Goal: Information Seeking & Learning: Learn about a topic

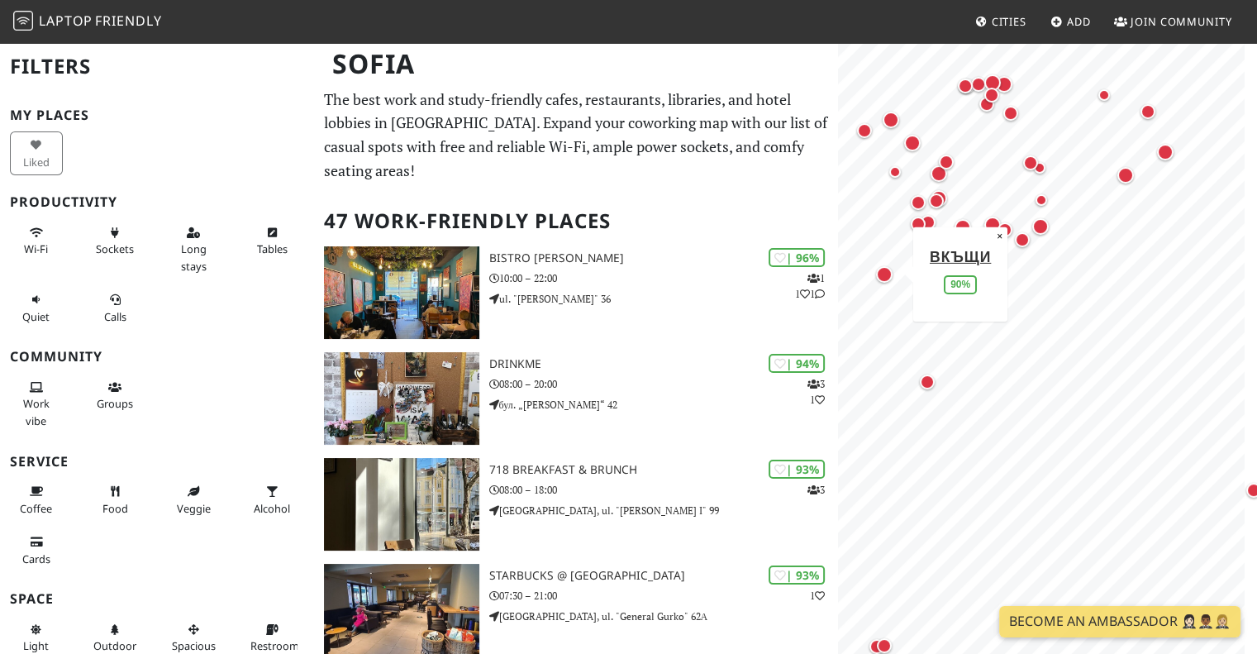
click at [883, 274] on div "Map marker" at bounding box center [884, 274] width 17 height 17
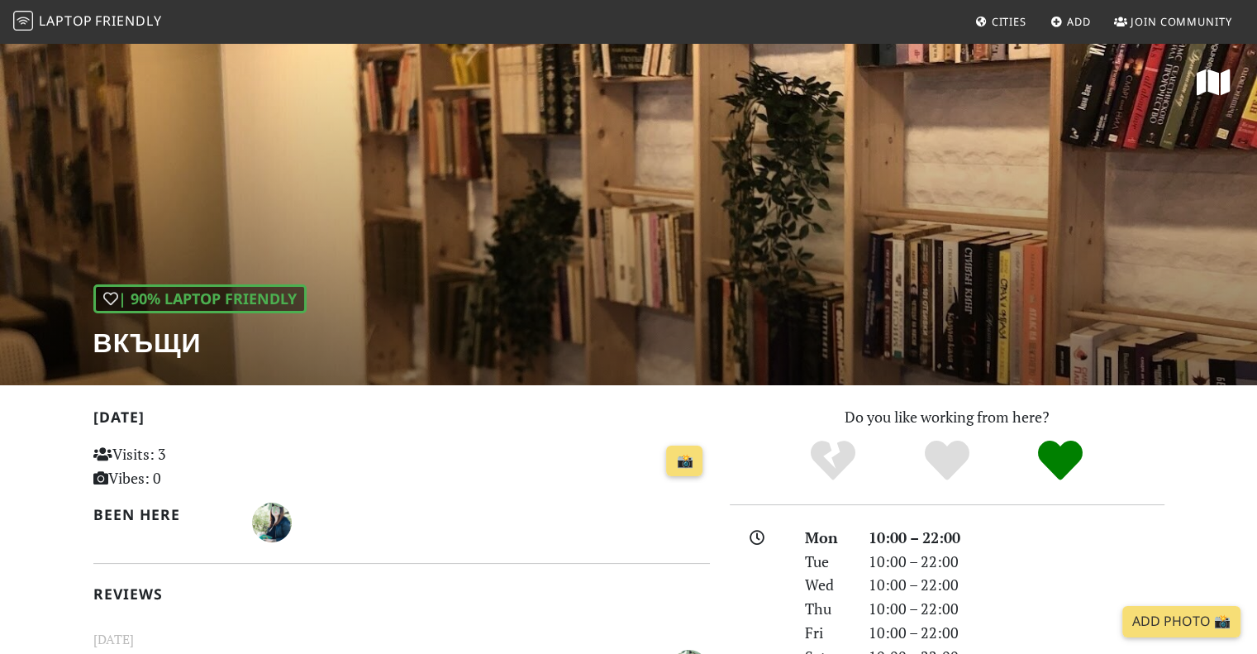
click at [132, 343] on h1 "Вкъщи" at bounding box center [199, 341] width 213 height 31
copy h1 "Вкъщи"
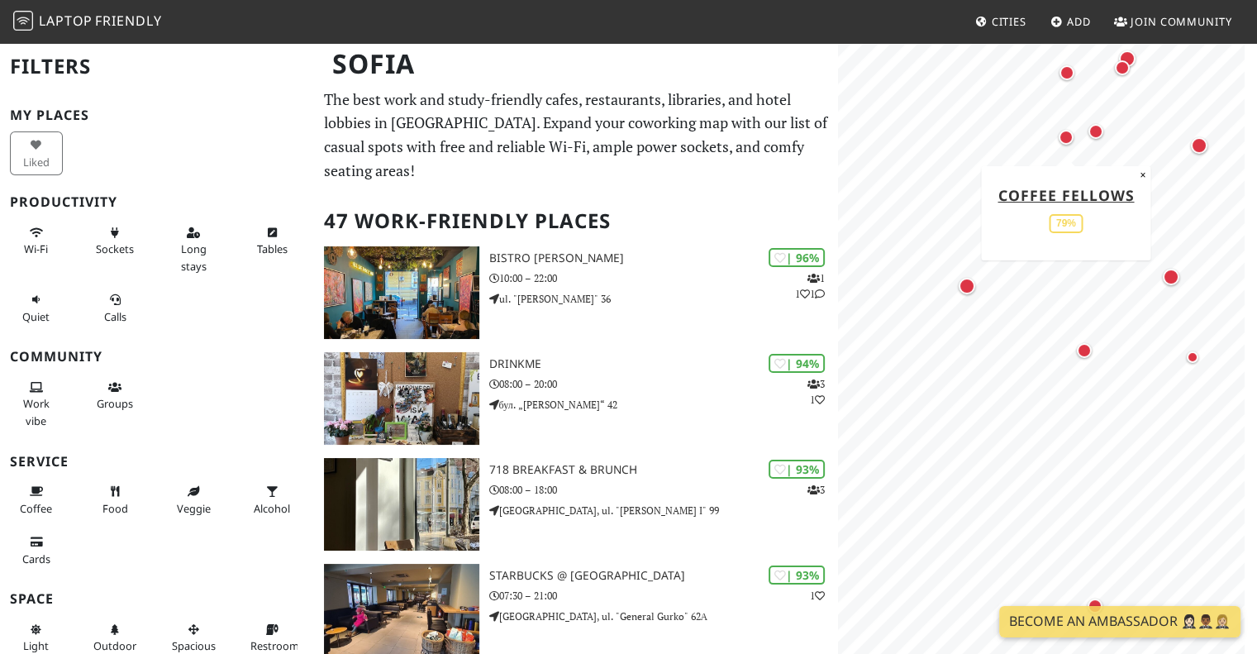
click at [1061, 144] on div "Map marker" at bounding box center [1065, 136] width 21 height 21
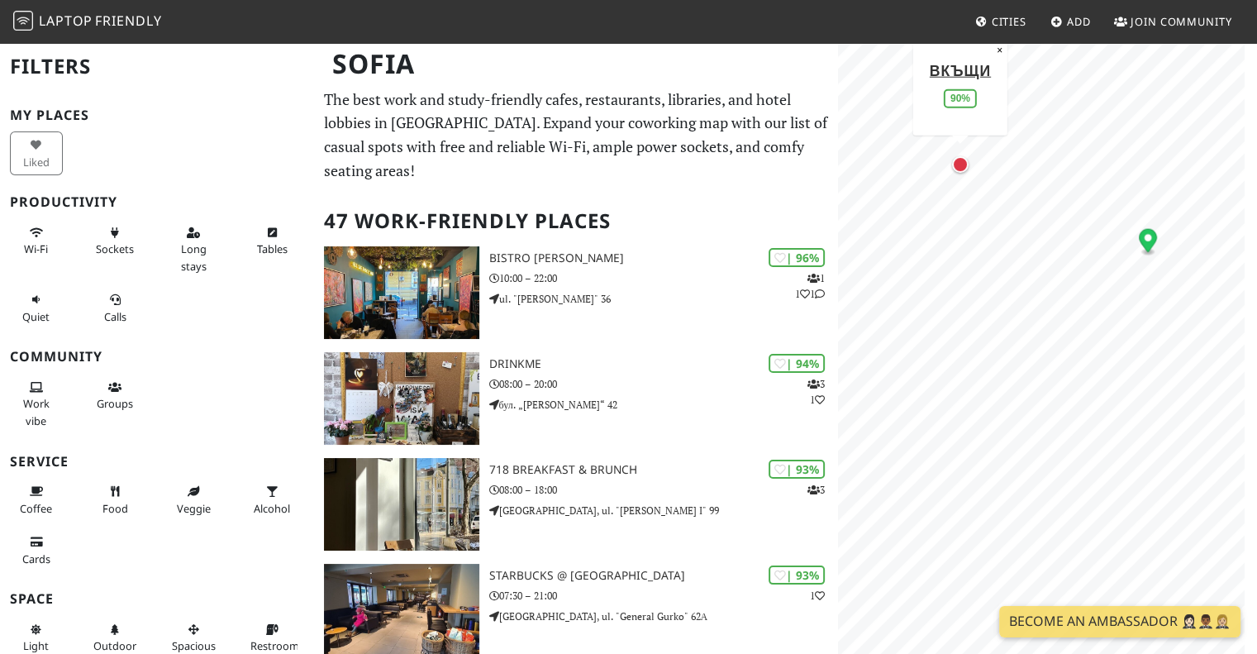
click at [959, 164] on div "Map marker" at bounding box center [960, 164] width 17 height 17
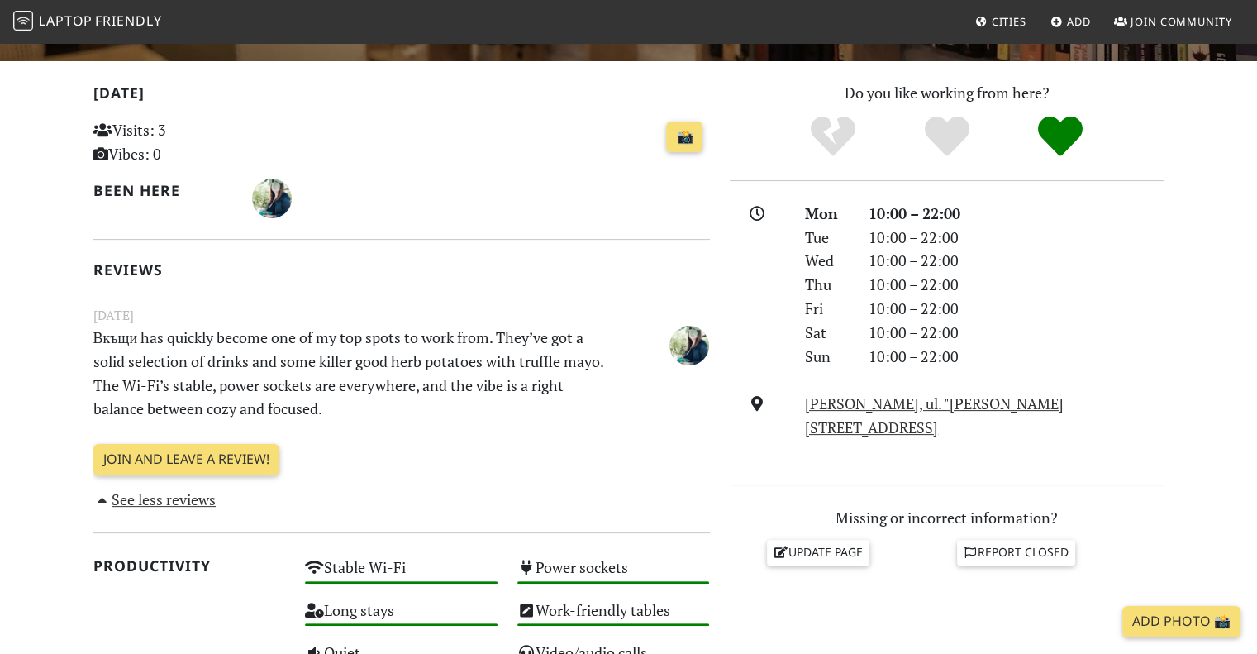
scroll to position [328, 0]
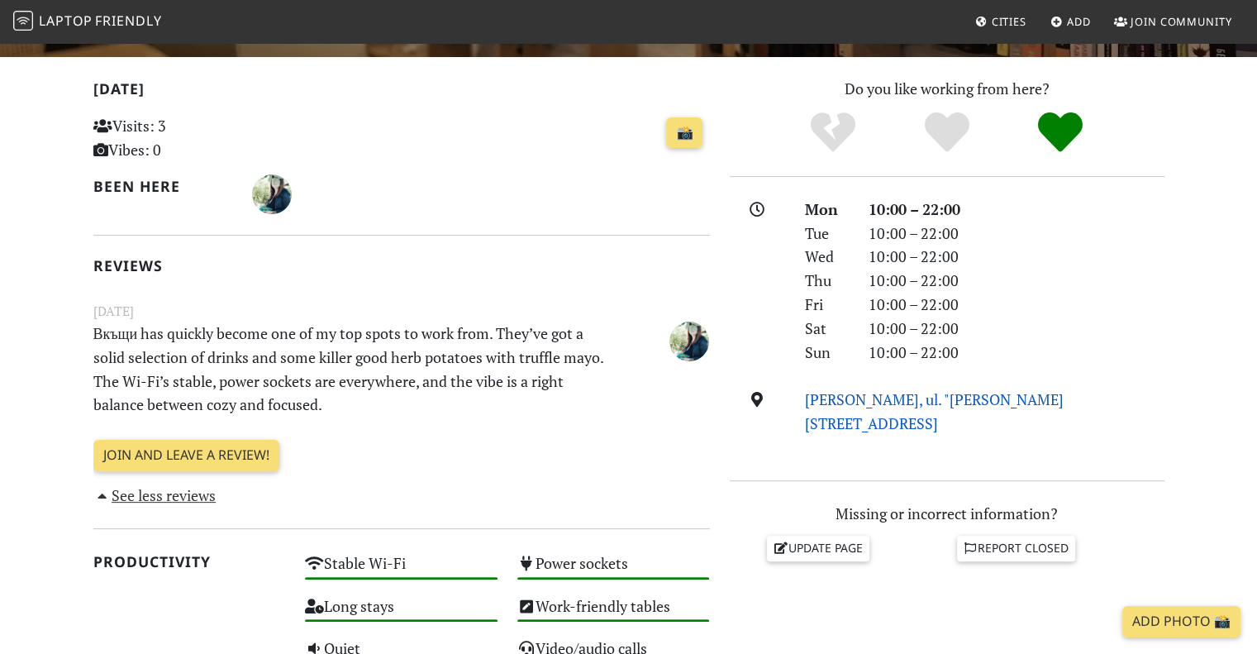
drag, startPoint x: 1138, startPoint y: 401, endPoint x: 808, endPoint y: 404, distance: 329.8
click at [808, 404] on div "Pette Kyosheta, ul. "Sandor Petofi" 55, 1463, Sofia" at bounding box center [984, 412] width 378 height 48
copy link "Pette Kyosheta, ul. "Sandor Petofi" 55, 1463, Sofia"
click at [808, 404] on link "Pette Kyosheta, ul. "Sandor Petofi" 55, 1463, Sofia" at bounding box center [934, 411] width 259 height 44
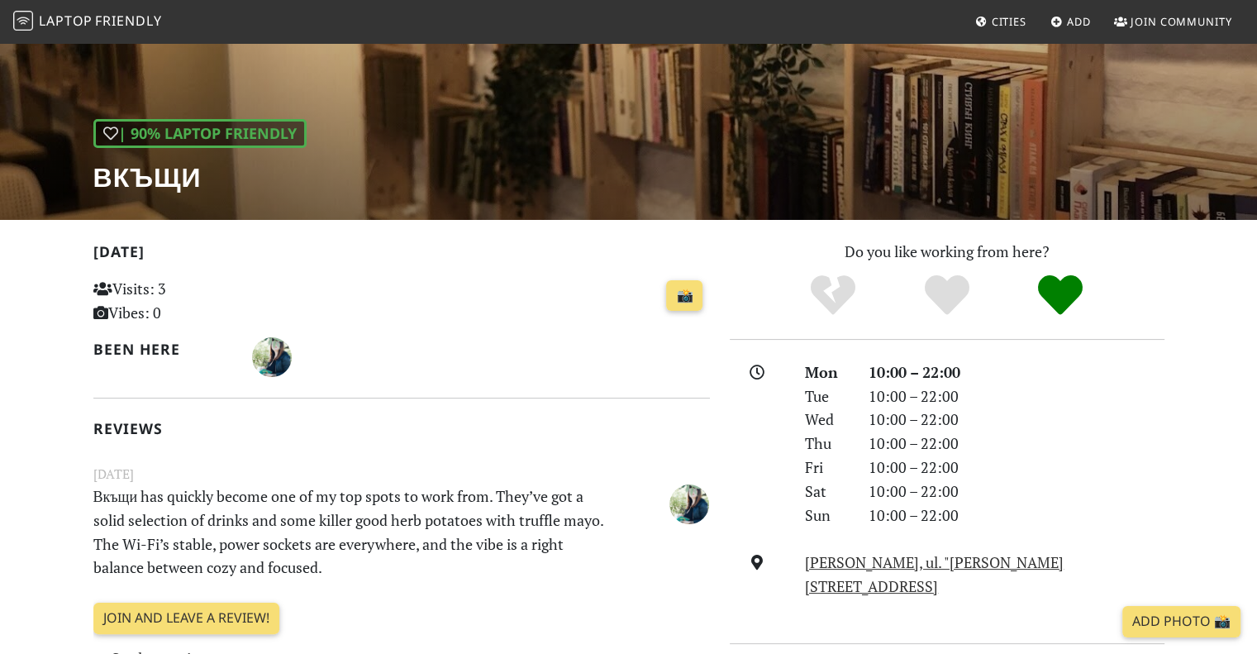
scroll to position [183, 0]
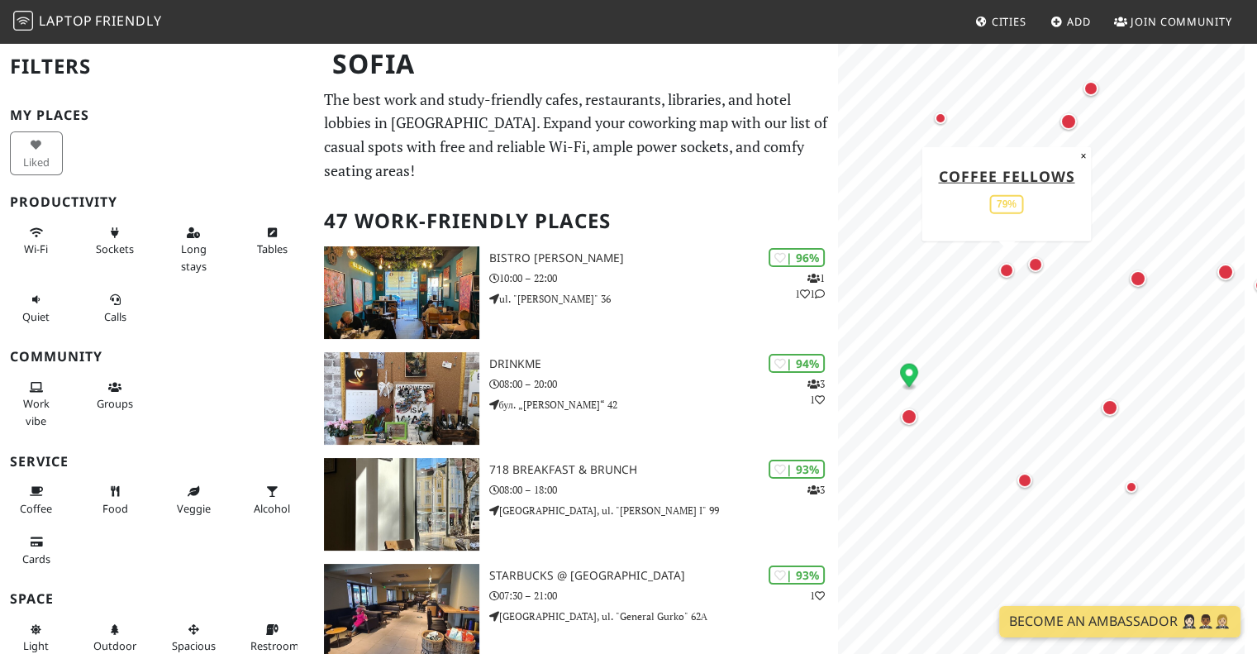
click at [1005, 268] on div "Map marker" at bounding box center [1006, 270] width 15 height 15
click at [1035, 266] on div "Map marker" at bounding box center [1035, 264] width 15 height 15
click at [1138, 274] on div "Map marker" at bounding box center [1138, 278] width 17 height 17
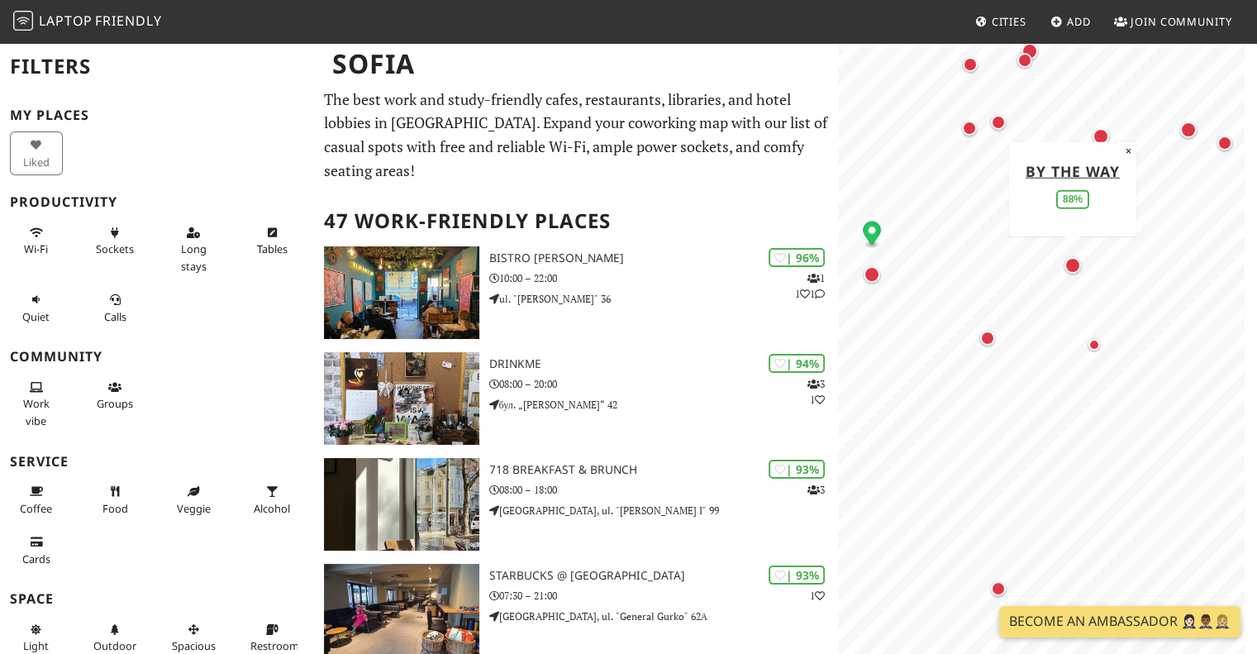
click at [1074, 264] on div "Map marker" at bounding box center [1072, 265] width 17 height 17
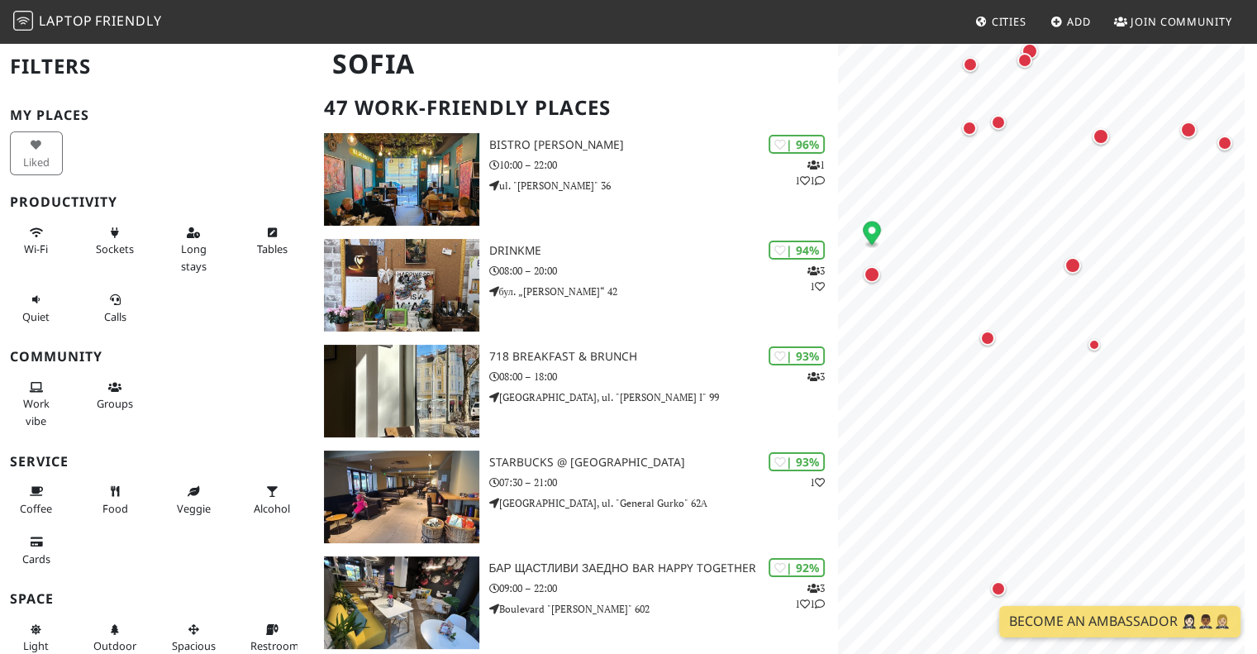
scroll to position [97, 0]
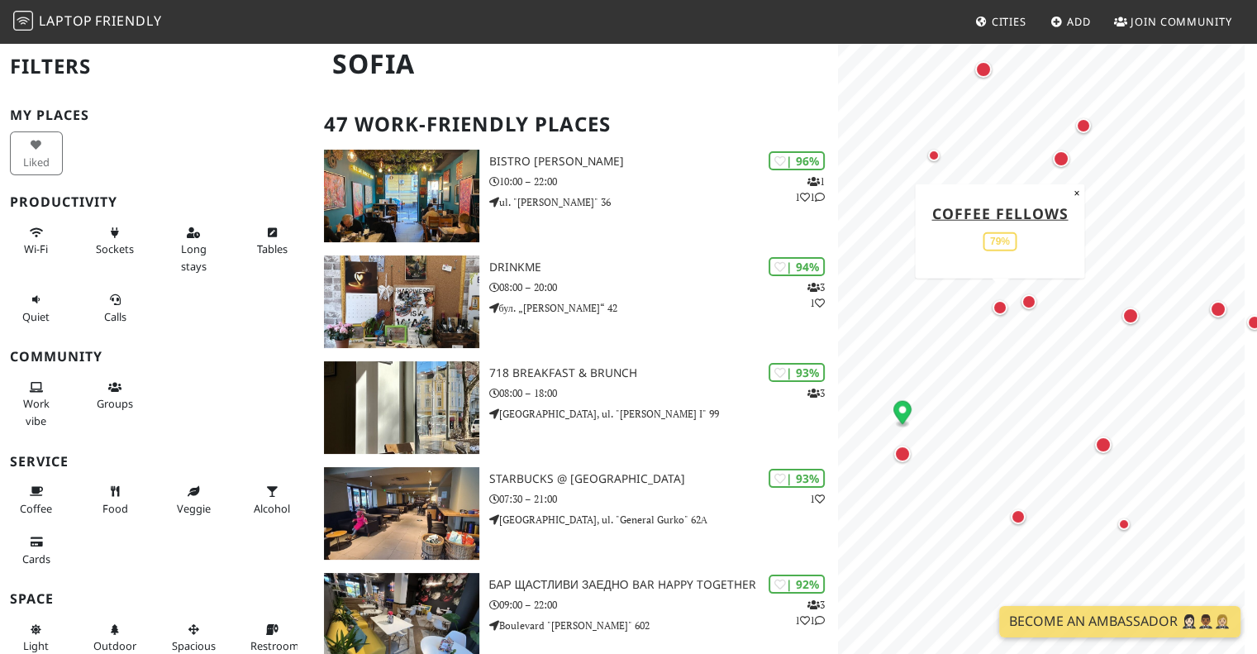
click at [1000, 303] on div "Map marker" at bounding box center [1000, 307] width 15 height 15
click at [901, 455] on div "Map marker" at bounding box center [902, 453] width 17 height 17
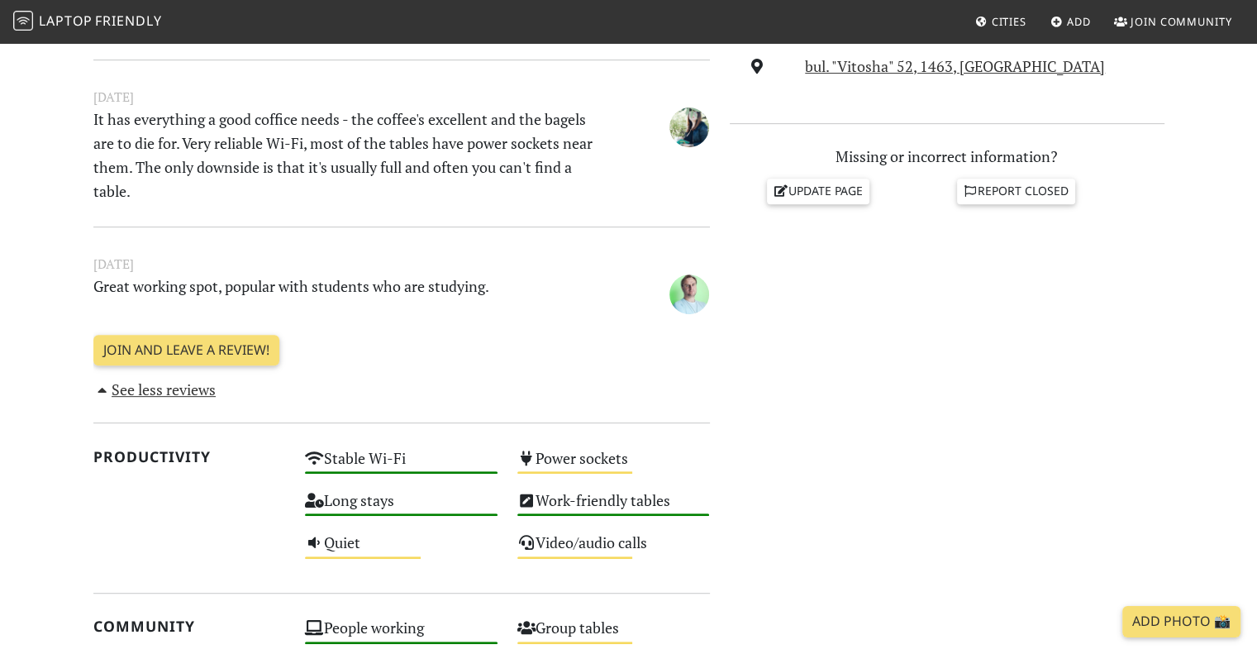
scroll to position [674, 0]
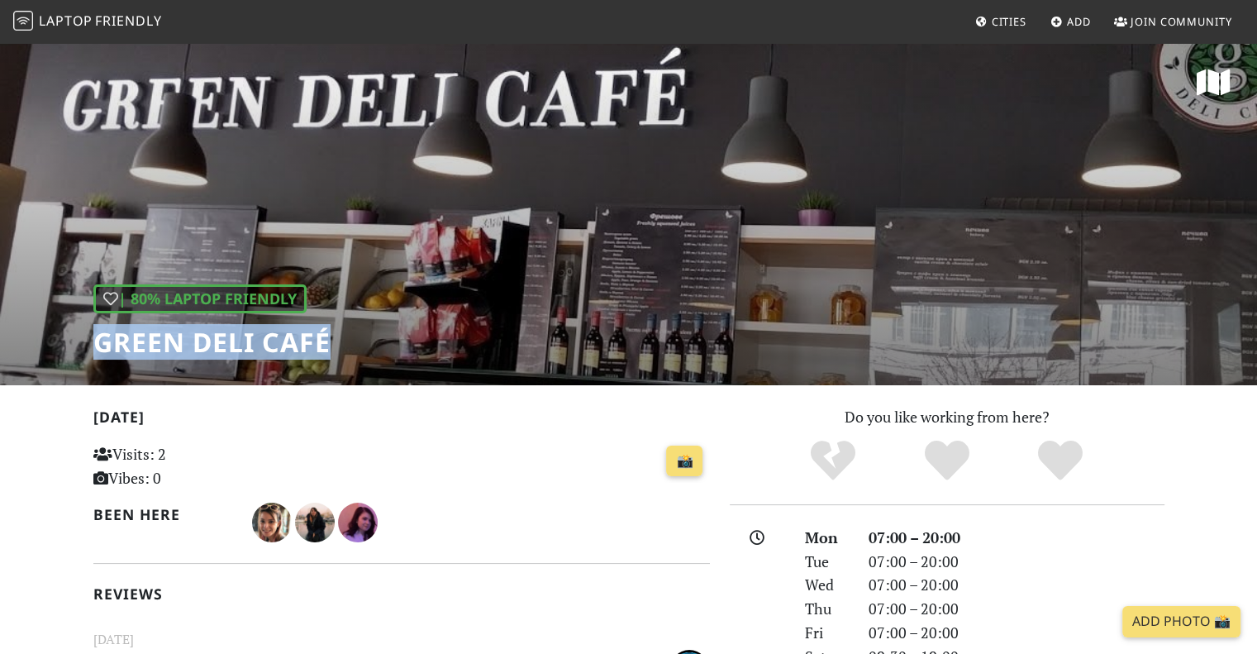
drag, startPoint x: 332, startPoint y: 336, endPoint x: 98, endPoint y: 350, distance: 234.2
click at [98, 350] on div "| 80% Laptop Friendly Green Deli Café" at bounding box center [628, 213] width 1257 height 344
copy h1 "Green Deli Café"
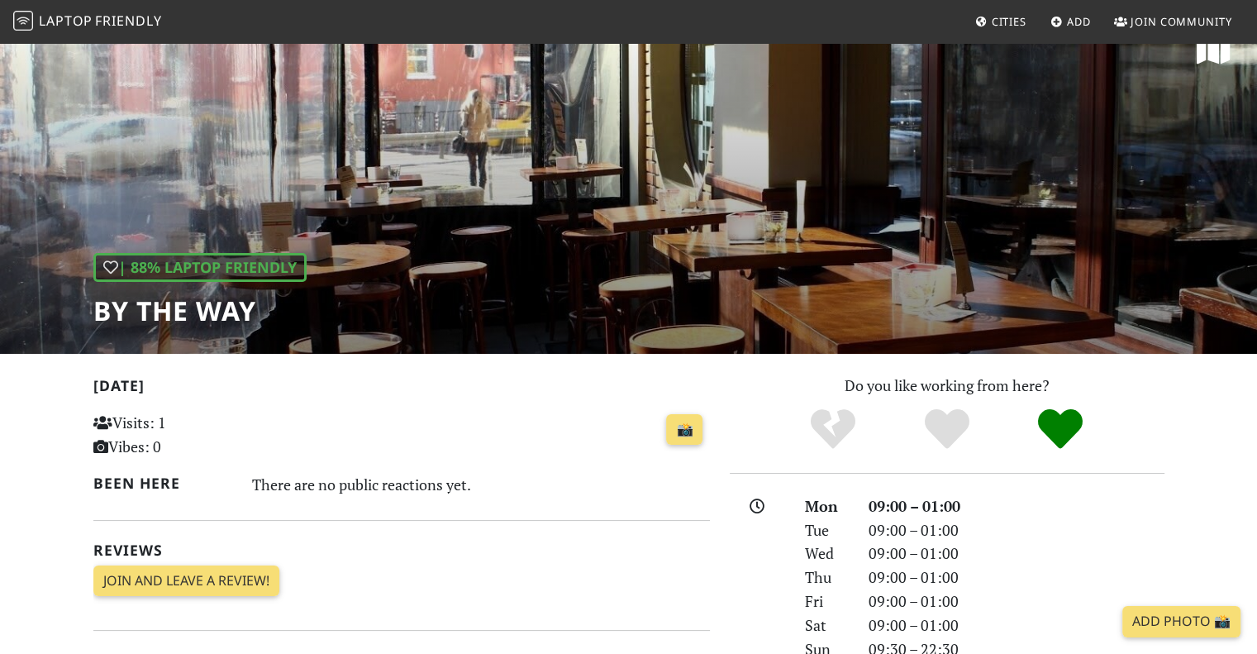
scroll to position [26, 0]
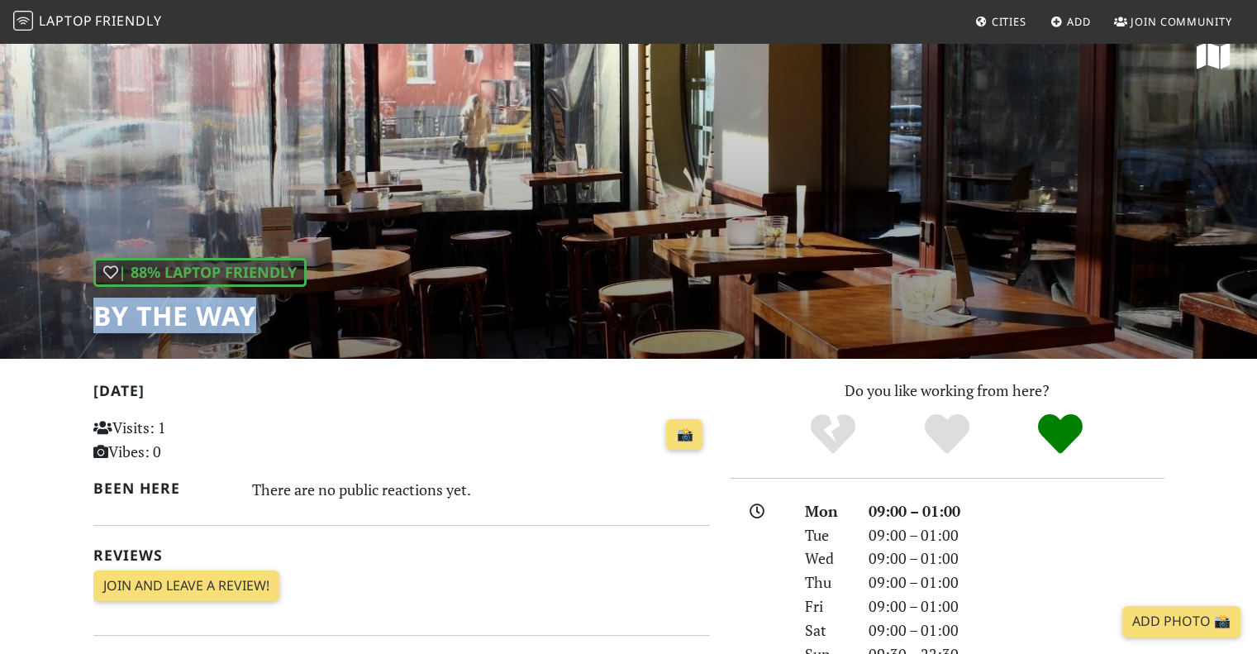
drag, startPoint x: 256, startPoint y: 314, endPoint x: 75, endPoint y: 331, distance: 181.8
click at [75, 331] on div "| 88% Laptop Friendly By the Way" at bounding box center [628, 187] width 1257 height 344
copy h1 "By the Way"
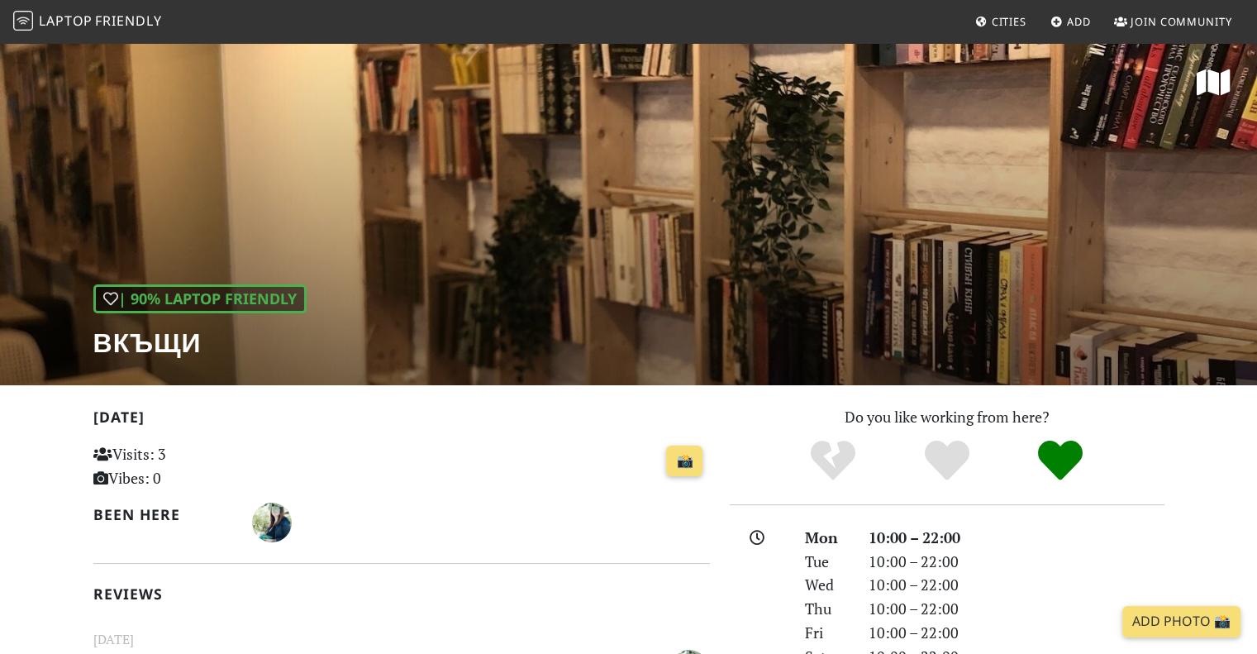
scroll to position [572, 0]
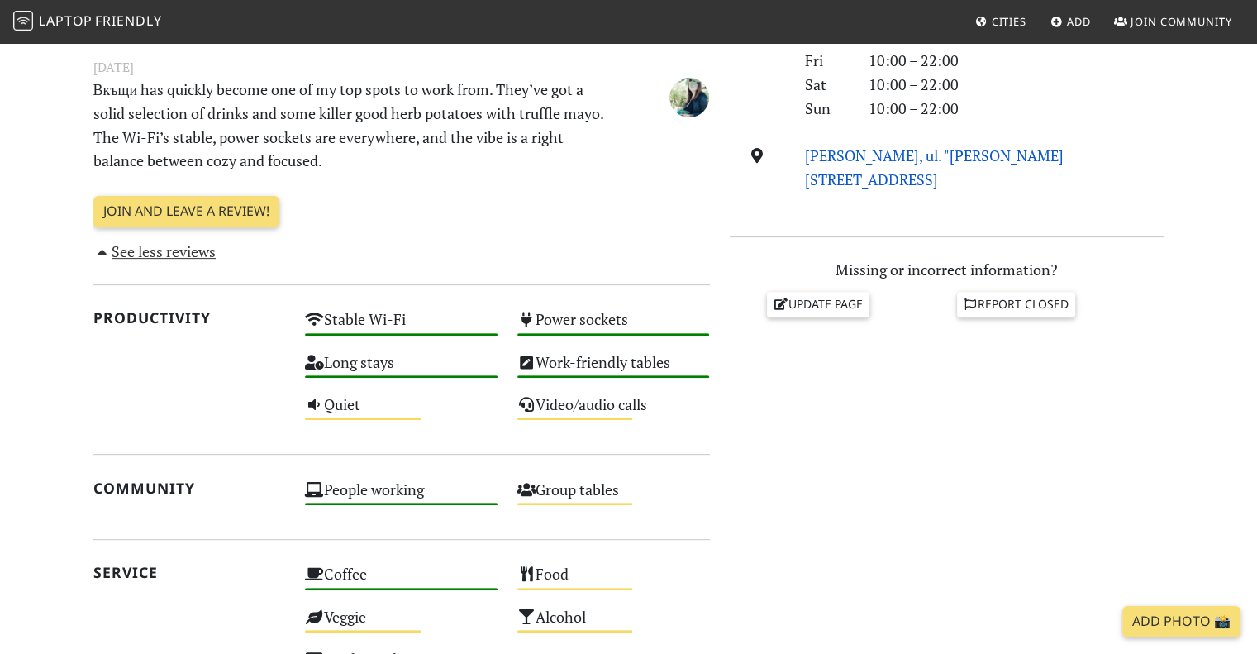
click at [923, 158] on link "[PERSON_NAME], ul. "[PERSON_NAME][STREET_ADDRESS]" at bounding box center [934, 167] width 259 height 44
